Goal: Information Seeking & Learning: Learn about a topic

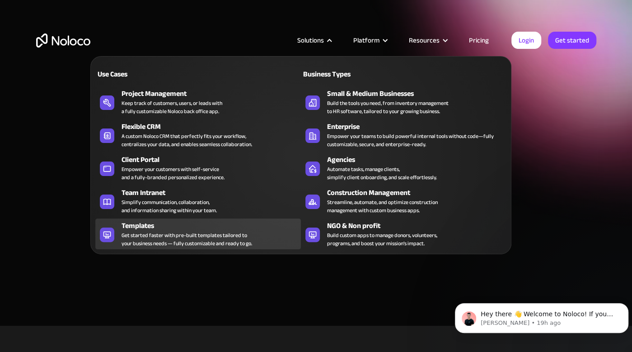
click at [148, 237] on div "Get started faster with pre-built templates tailored to your business needs — f…" at bounding box center [187, 239] width 131 height 16
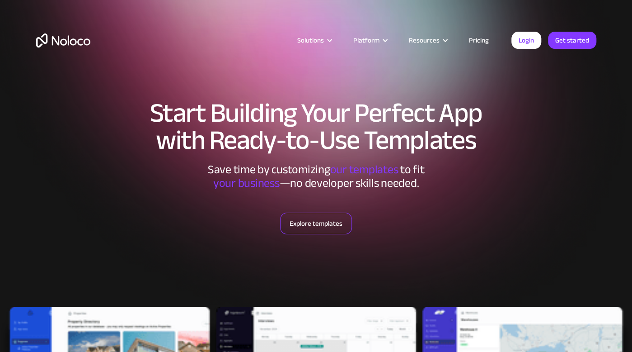
click at [306, 229] on link "Explore templates" at bounding box center [316, 223] width 72 height 22
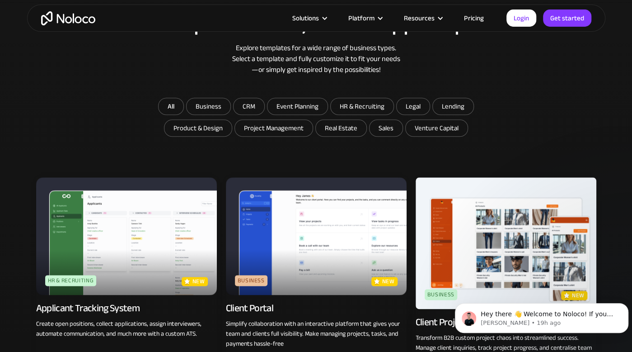
scroll to position [478, 0]
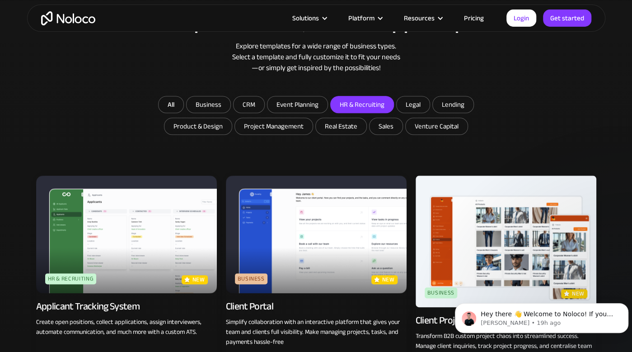
click at [362, 97] on input "HR & Recruiting" at bounding box center [362, 104] width 63 height 16
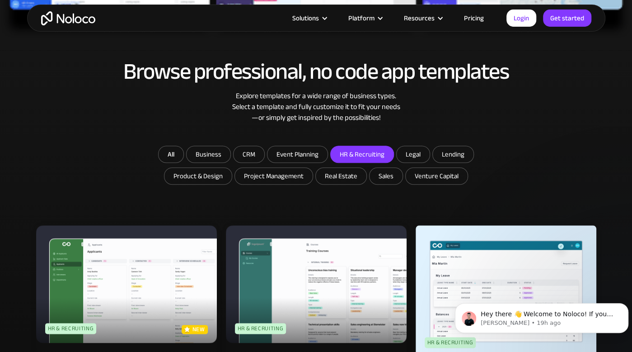
scroll to position [426, 0]
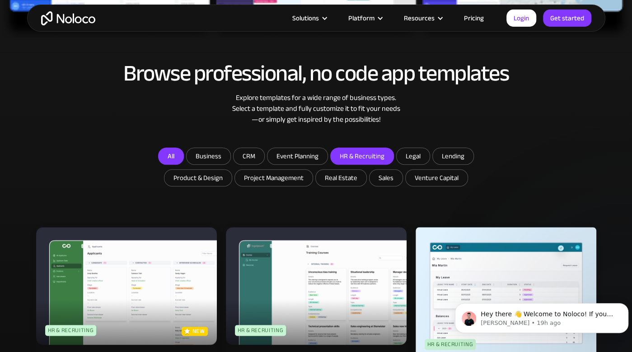
click at [179, 157] on link "All" at bounding box center [171, 155] width 26 height 17
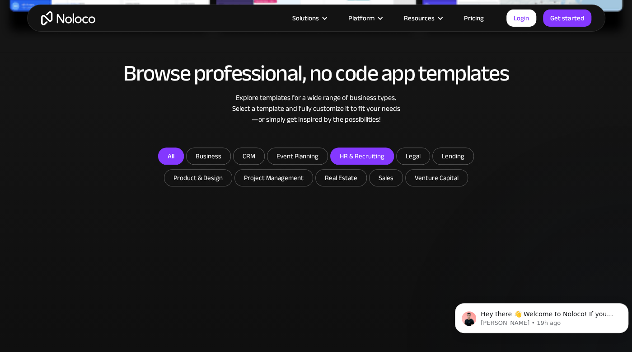
checkbox input "false"
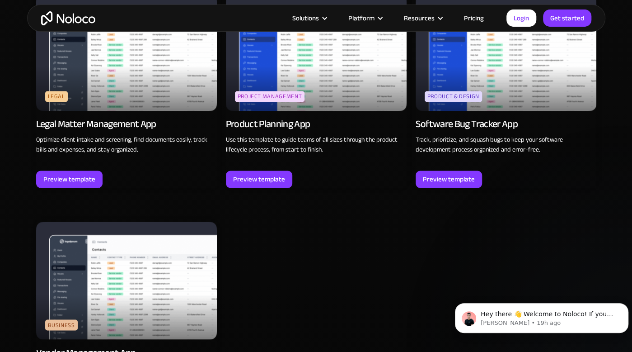
scroll to position [2592, 0]
